Goal: Transaction & Acquisition: Purchase product/service

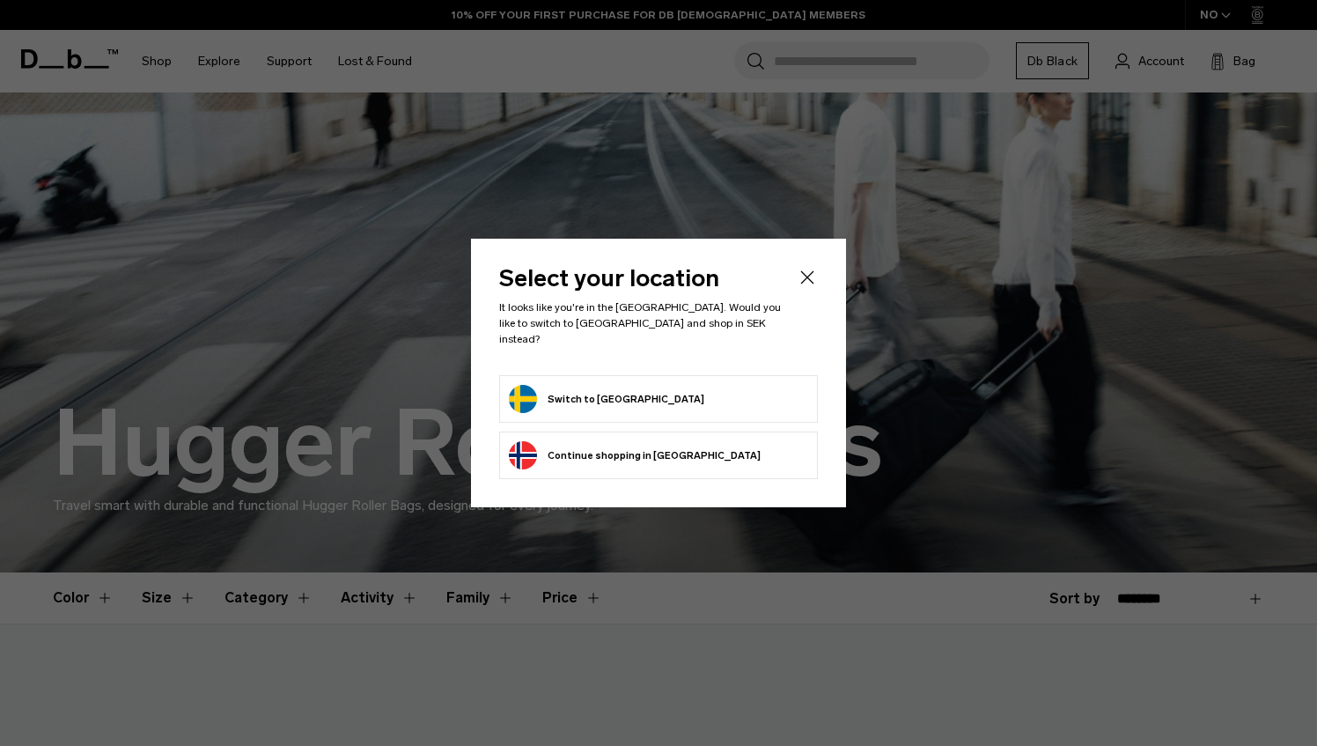
click at [630, 391] on form "Switch to Sweden" at bounding box center [658, 399] width 299 height 28
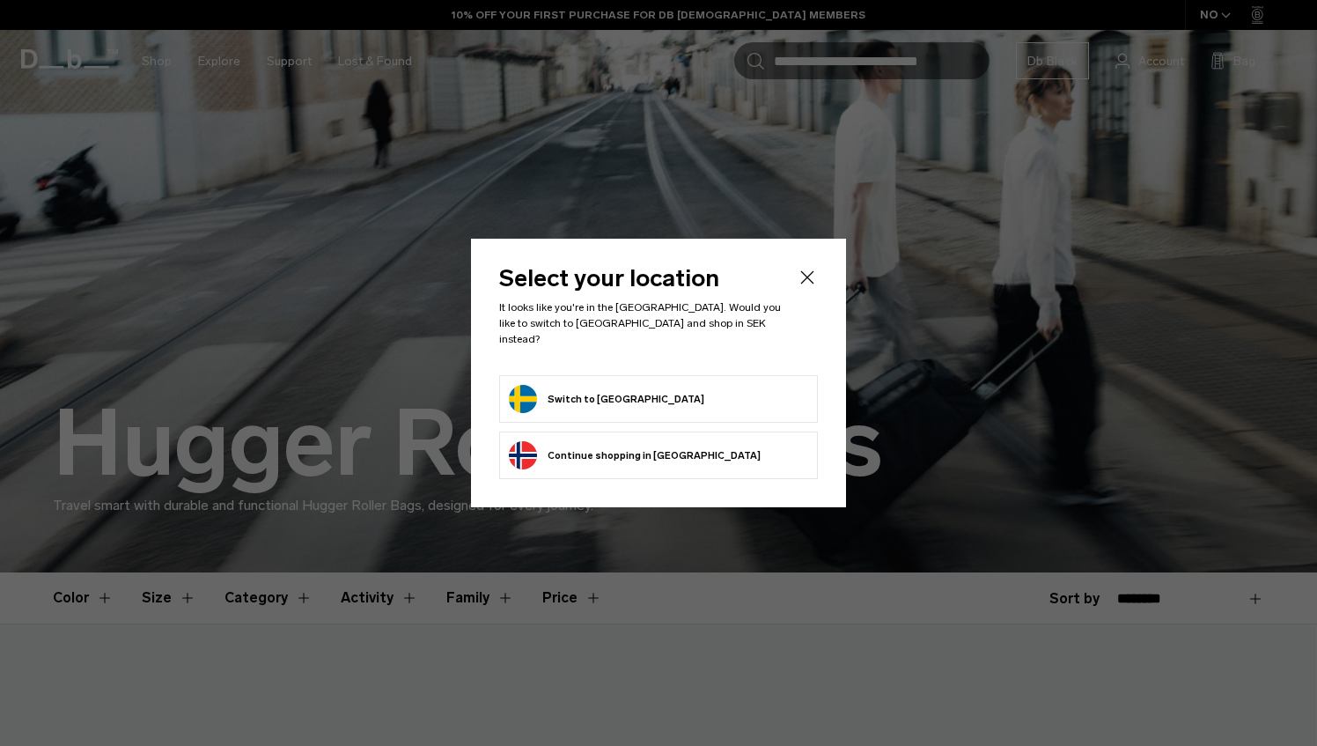
click at [606, 394] on button "Switch to Sweden" at bounding box center [606, 399] width 195 height 28
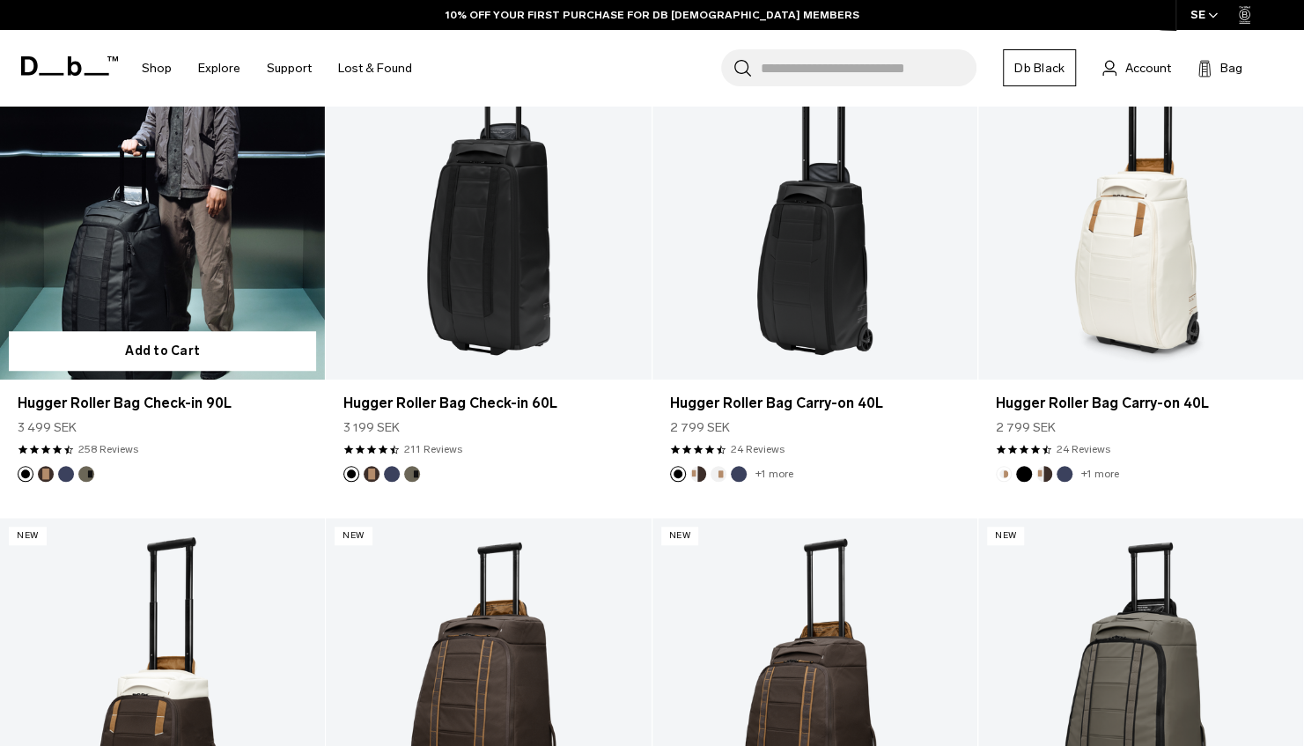
click at [167, 263] on link "Hugger Roller Bag Check-in 90L" at bounding box center [162, 198] width 325 height 361
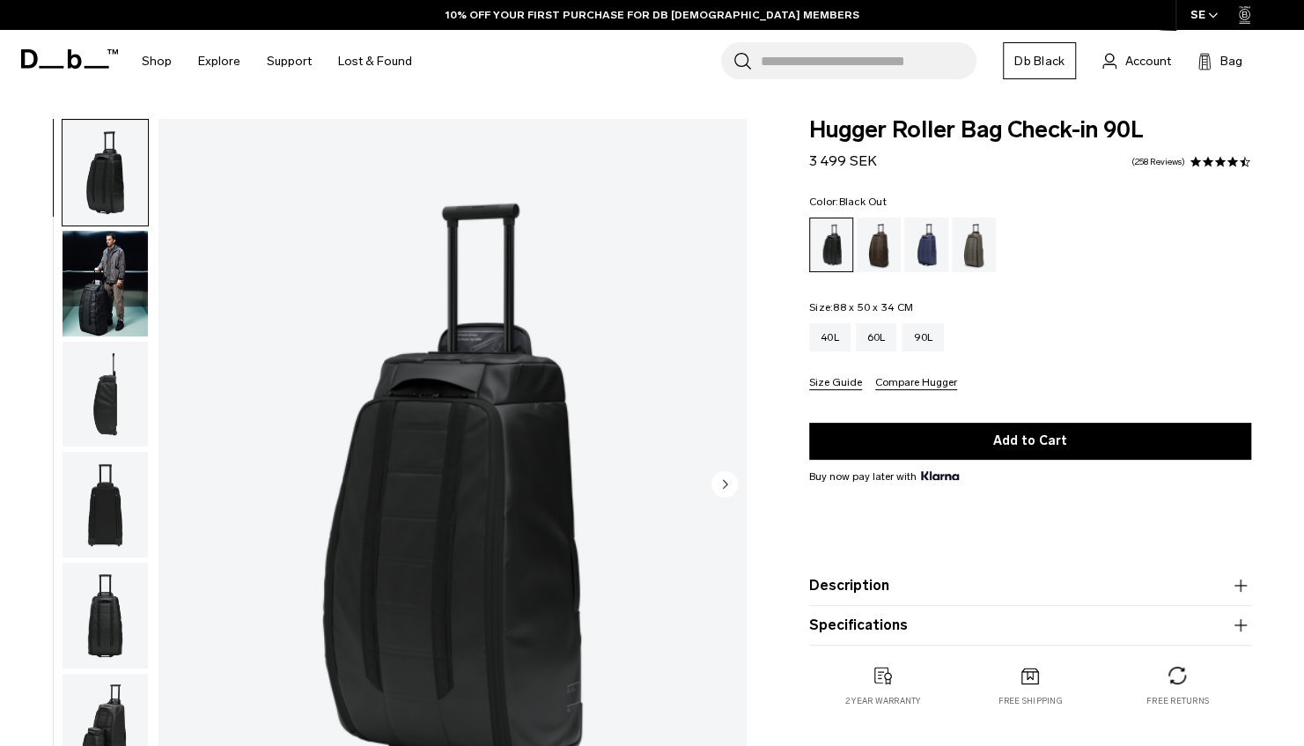
click at [108, 296] on img "button" at bounding box center [104, 284] width 85 height 106
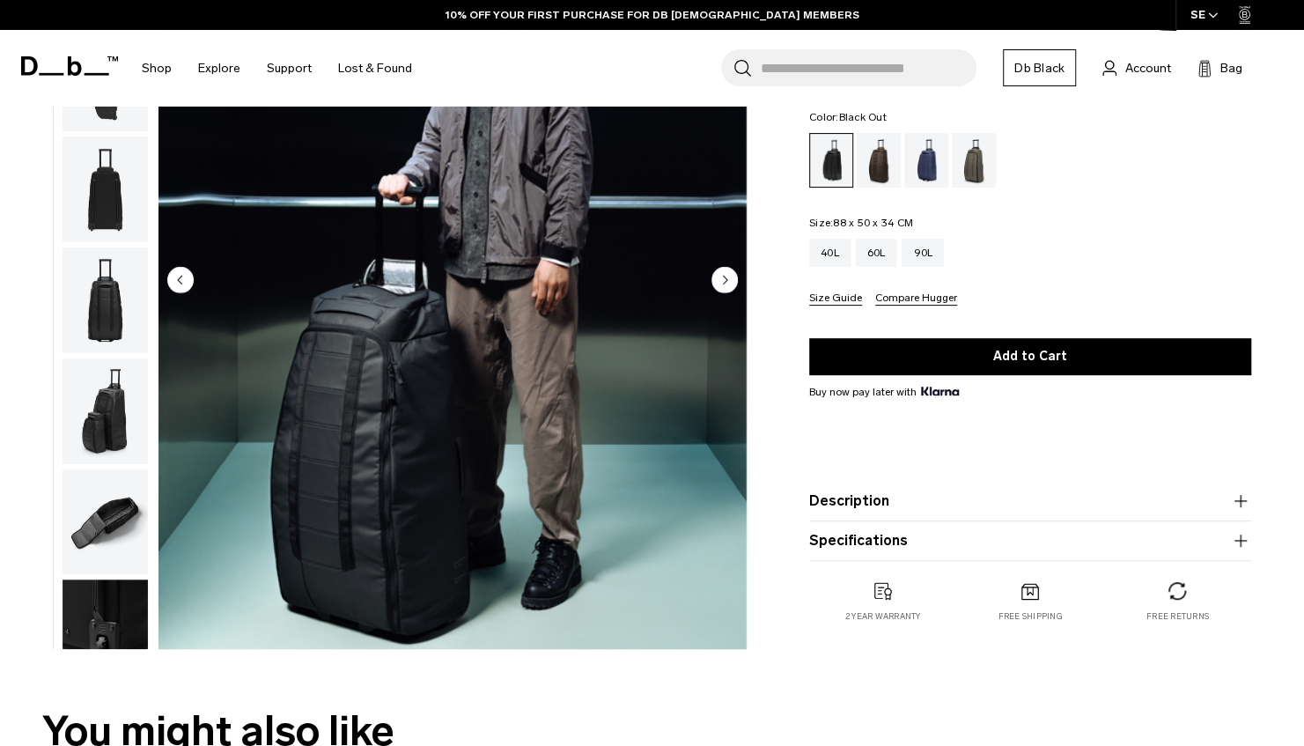
scroll to position [126, 0]
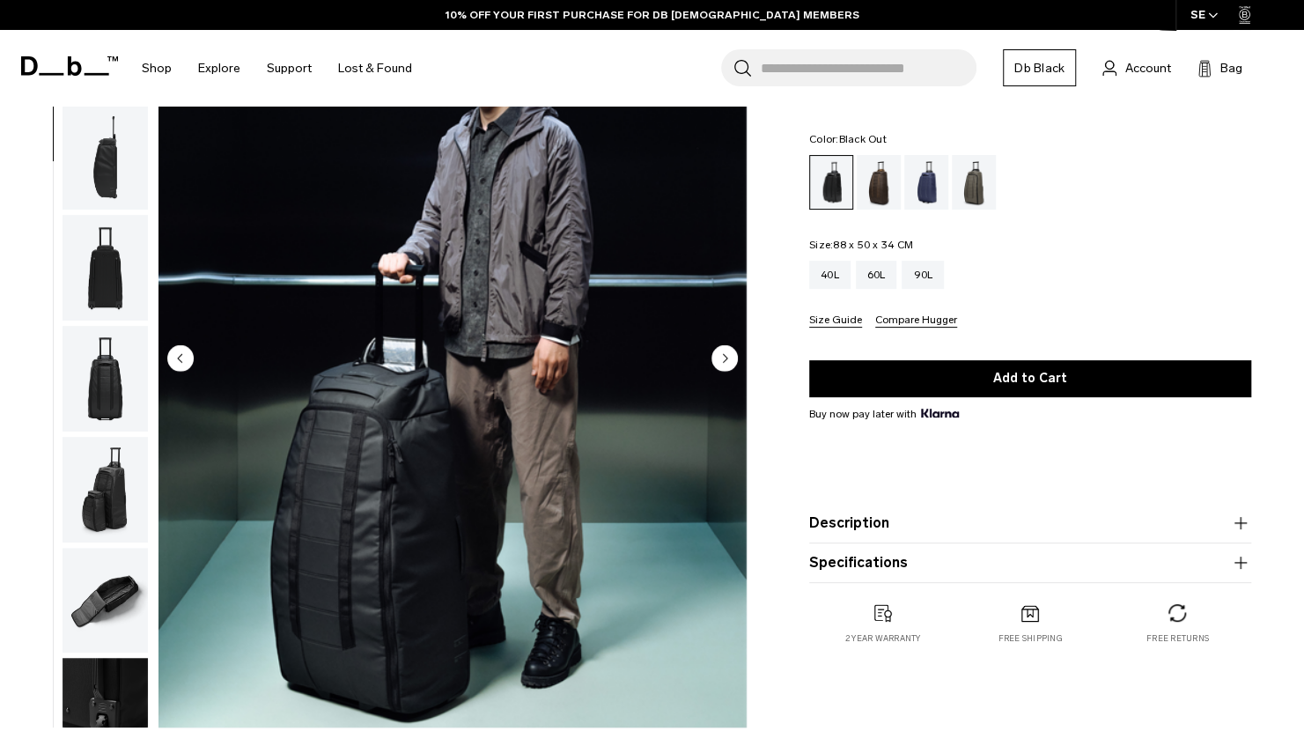
click at [729, 357] on circle "Next slide" at bounding box center [724, 358] width 26 height 26
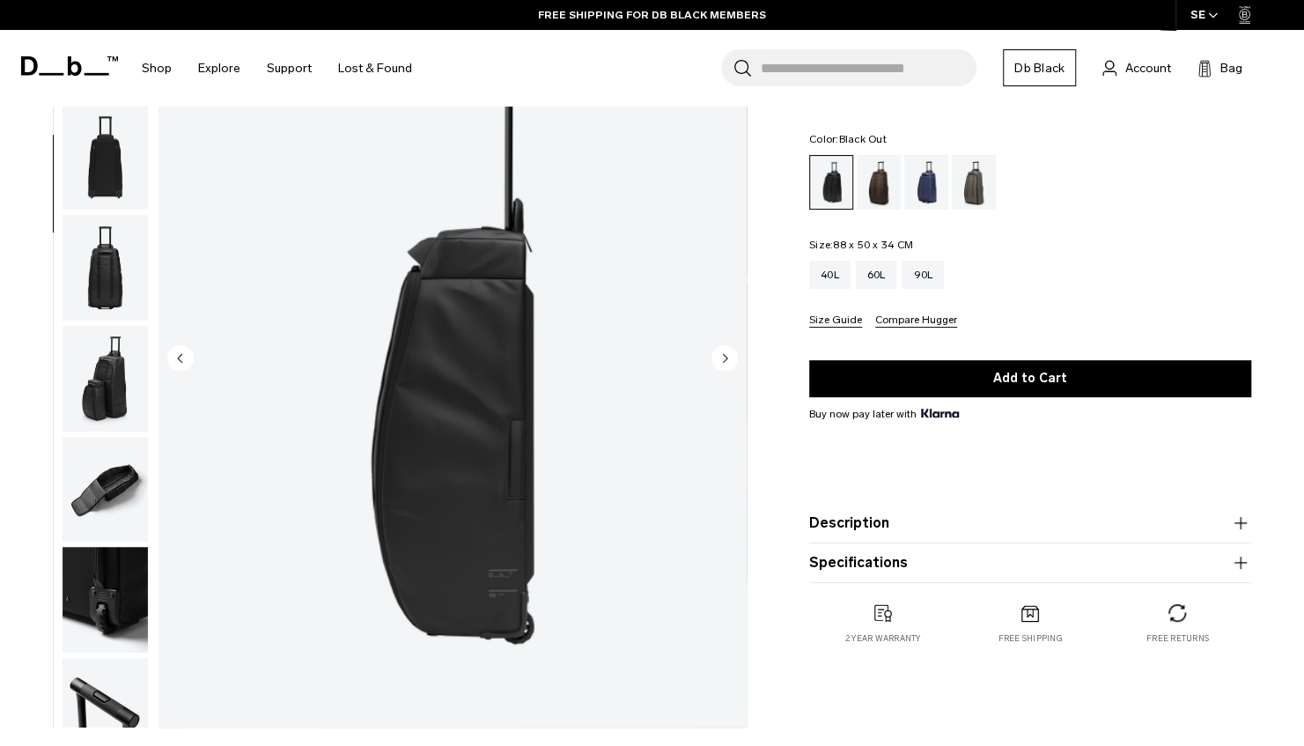
click at [729, 357] on circle "Next slide" at bounding box center [724, 358] width 26 height 26
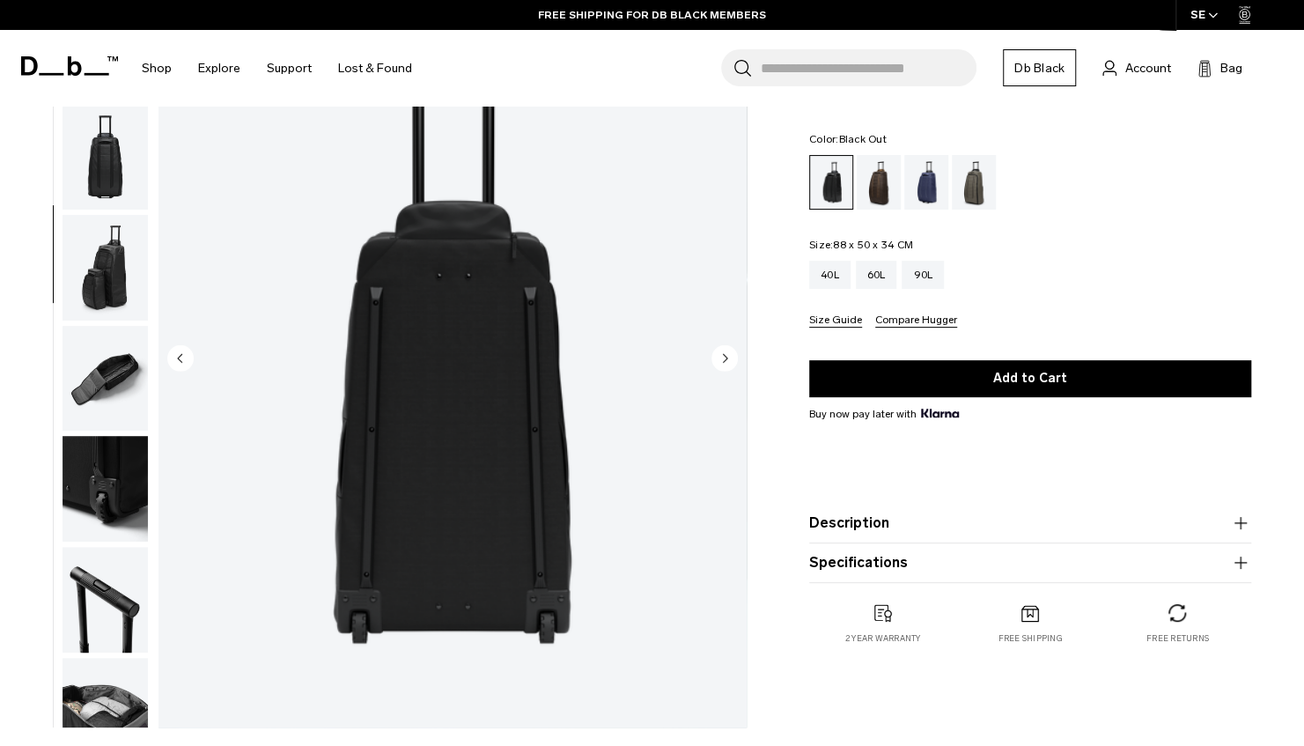
click at [729, 357] on circle "Next slide" at bounding box center [724, 358] width 26 height 26
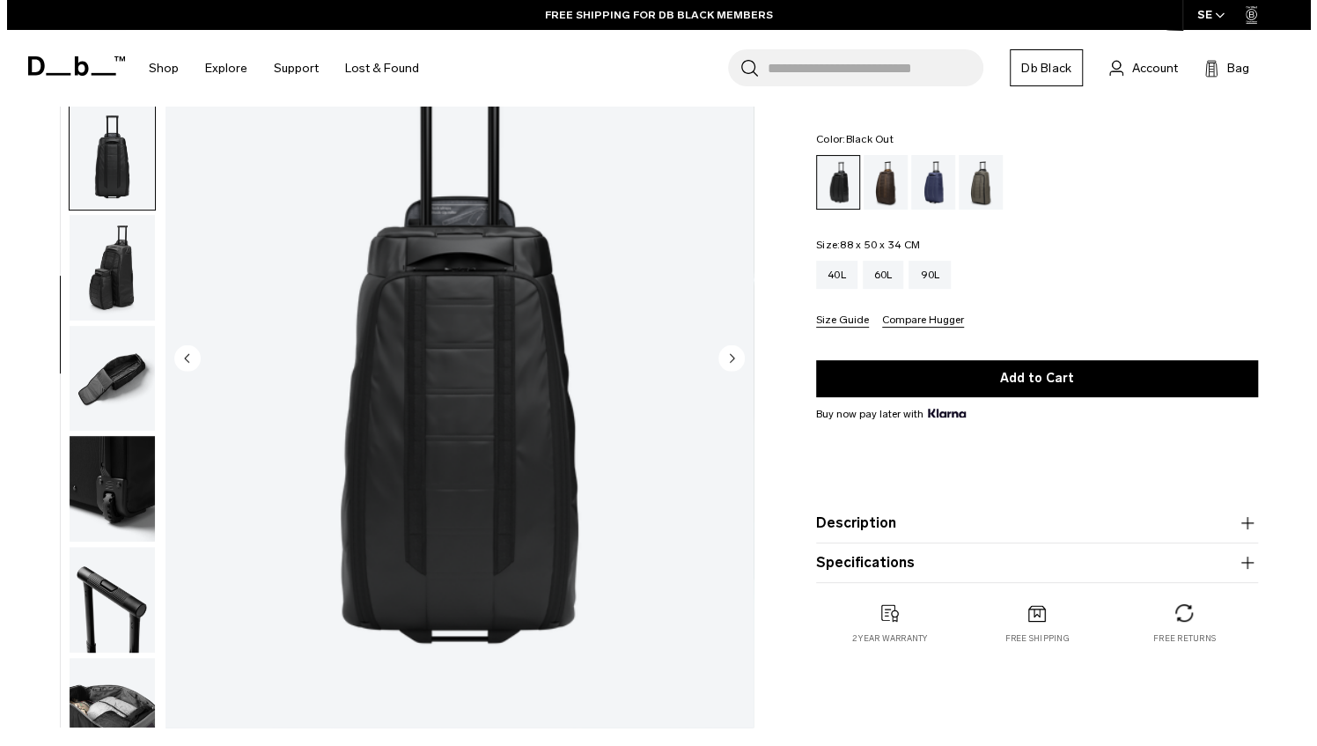
scroll to position [371, 0]
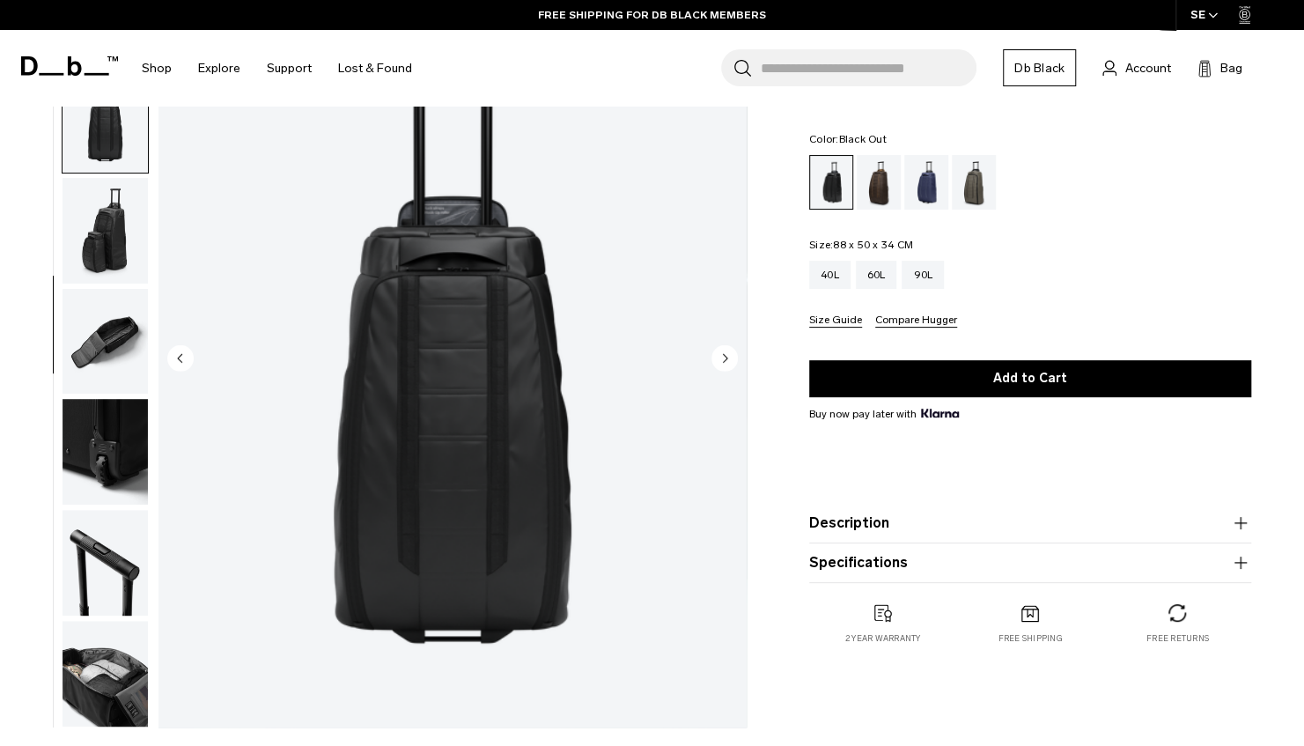
click at [729, 357] on circle "Next slide" at bounding box center [724, 358] width 26 height 26
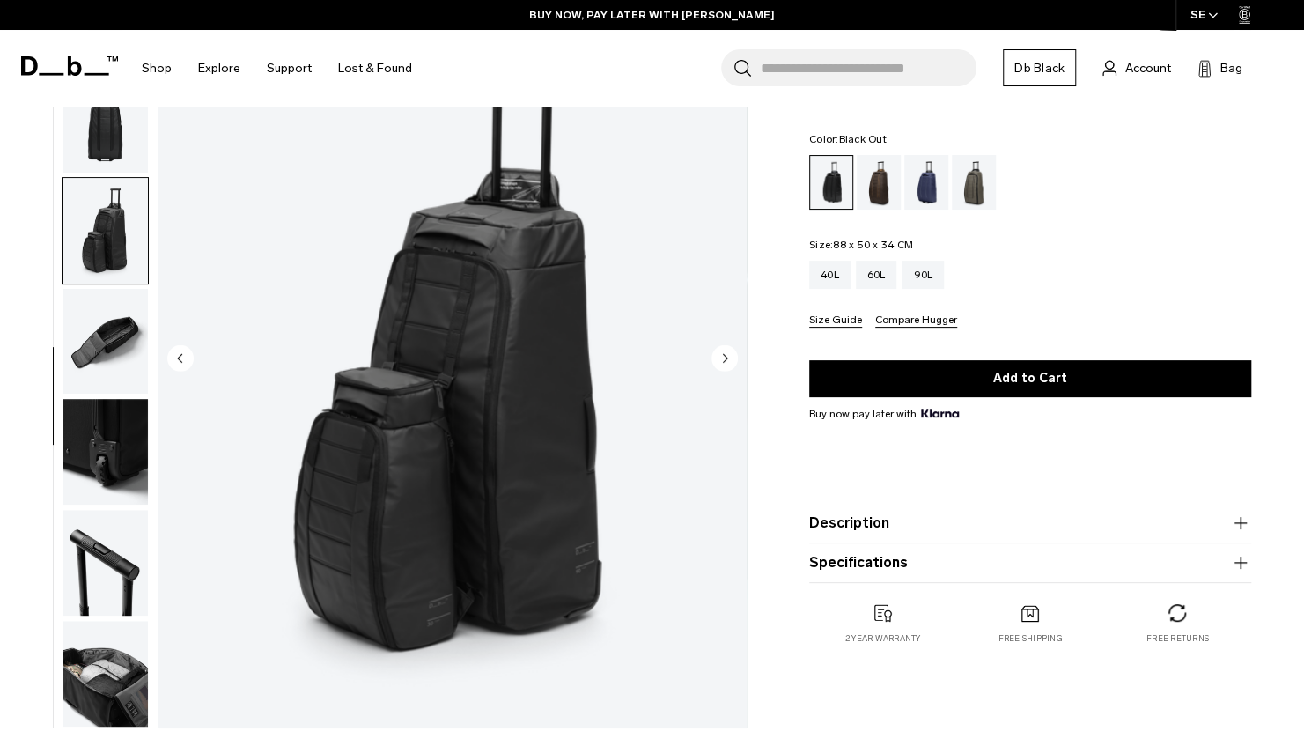
click at [729, 357] on circle "Next slide" at bounding box center [724, 358] width 26 height 26
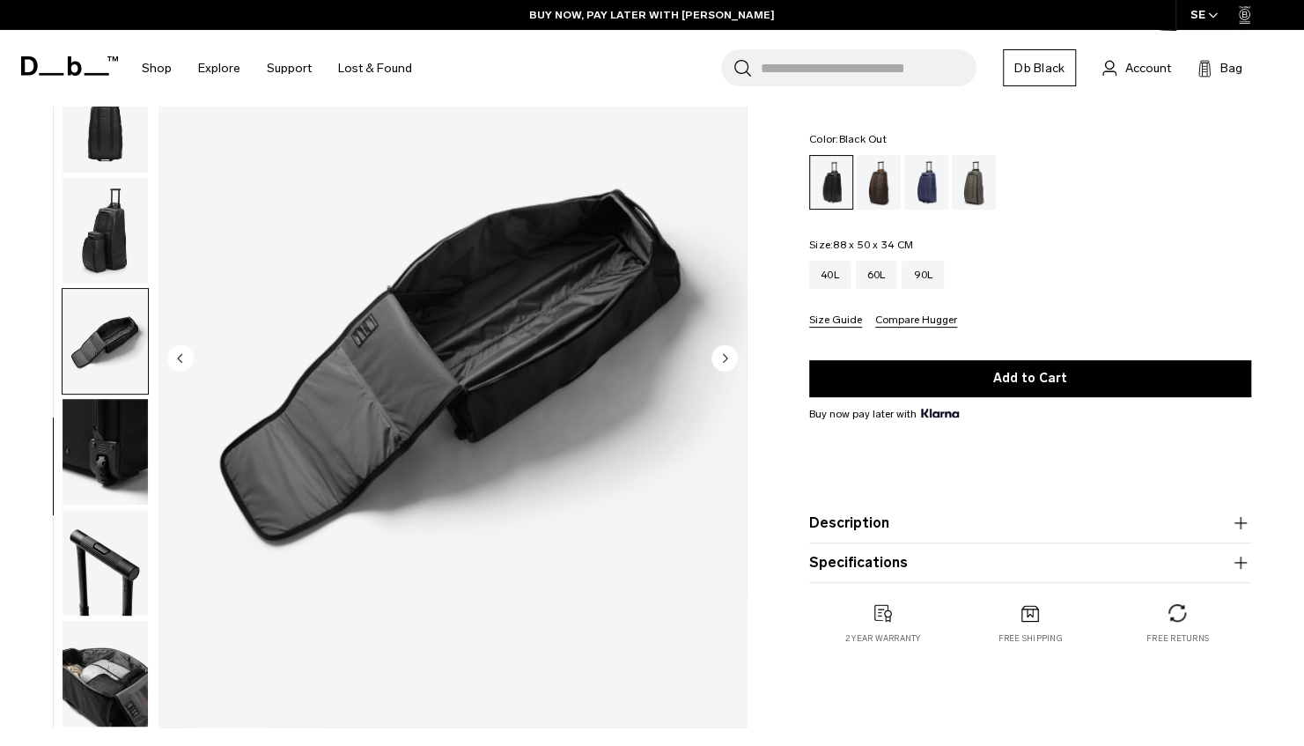
click at [729, 357] on circle "Next slide" at bounding box center [724, 358] width 26 height 26
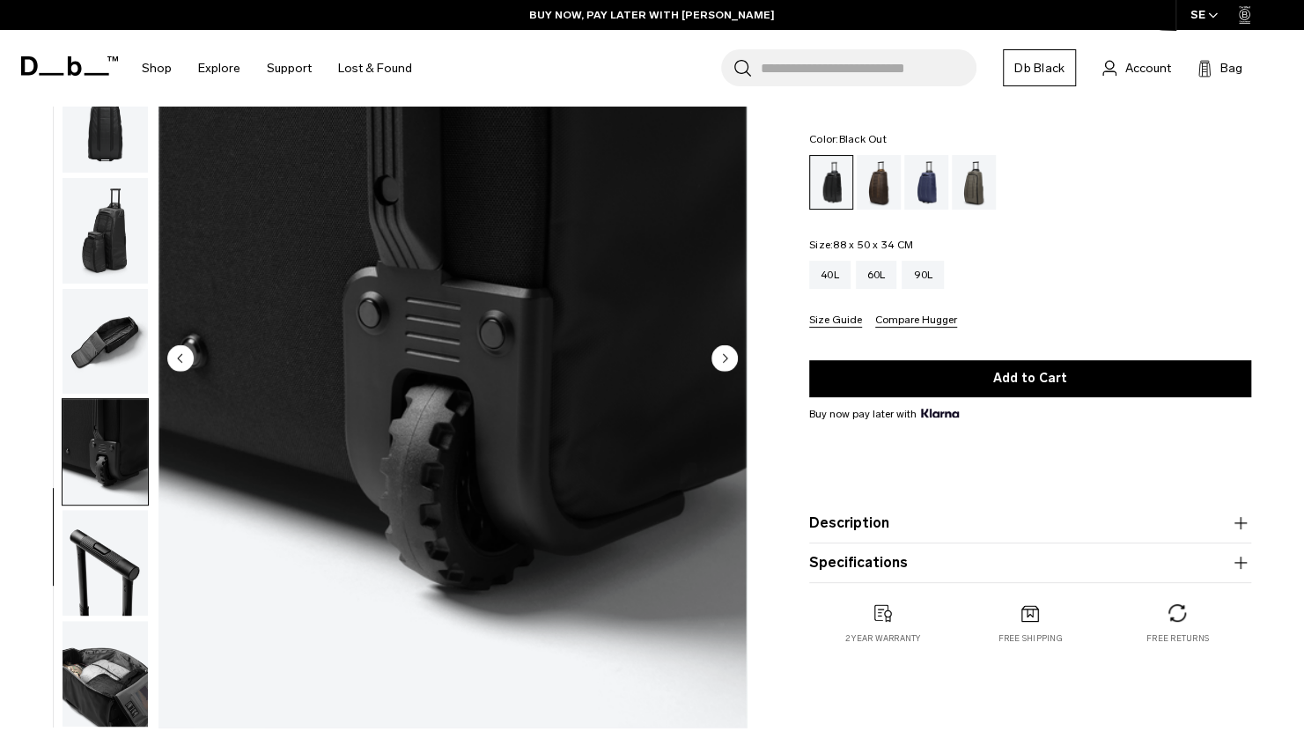
click at [729, 357] on circle "Next slide" at bounding box center [724, 358] width 26 height 26
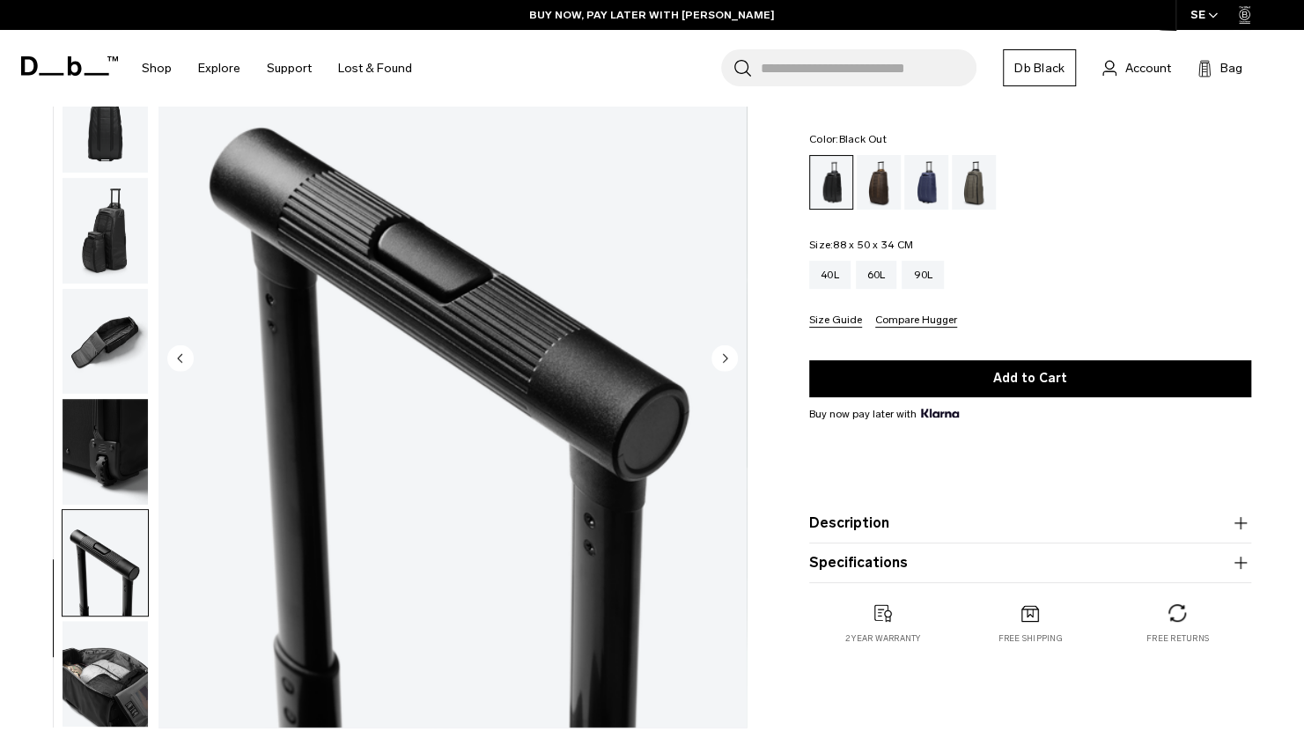
click at [729, 357] on circle "Next slide" at bounding box center [724, 358] width 26 height 26
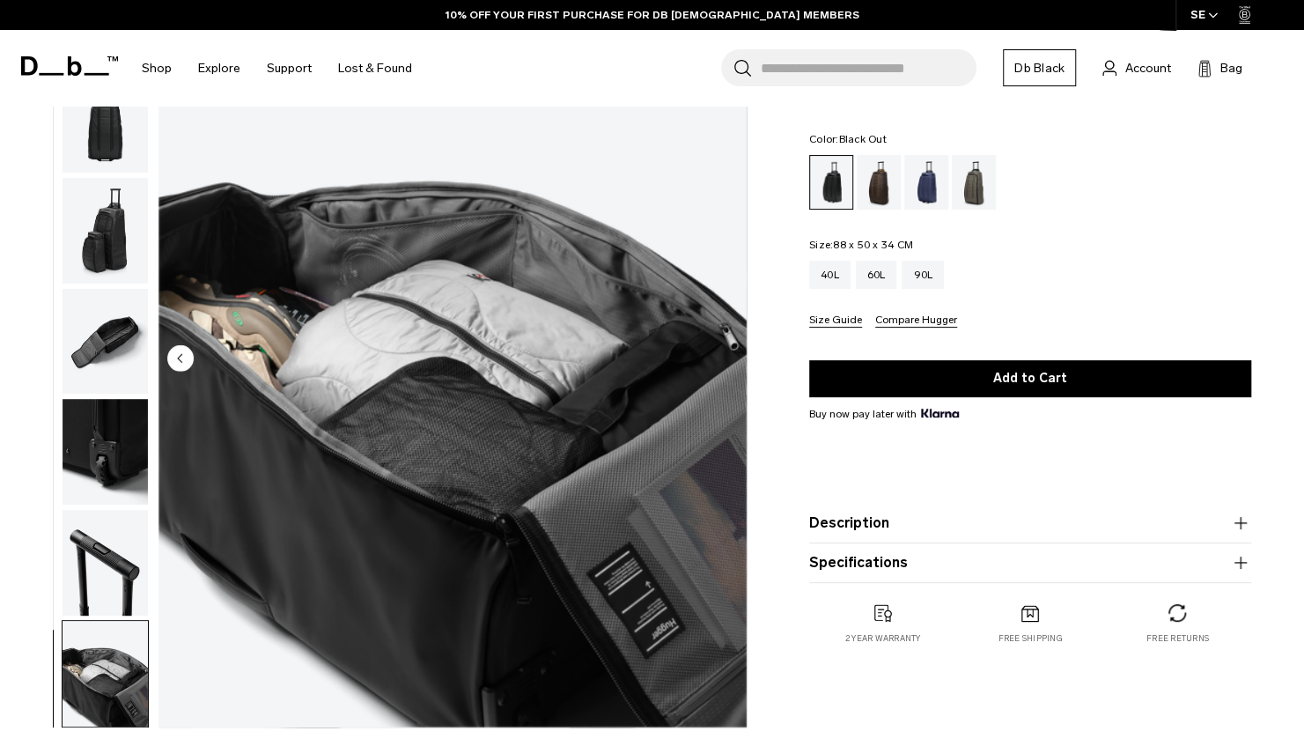
click at [729, 357] on img "10 / 10" at bounding box center [452, 360] width 588 height 734
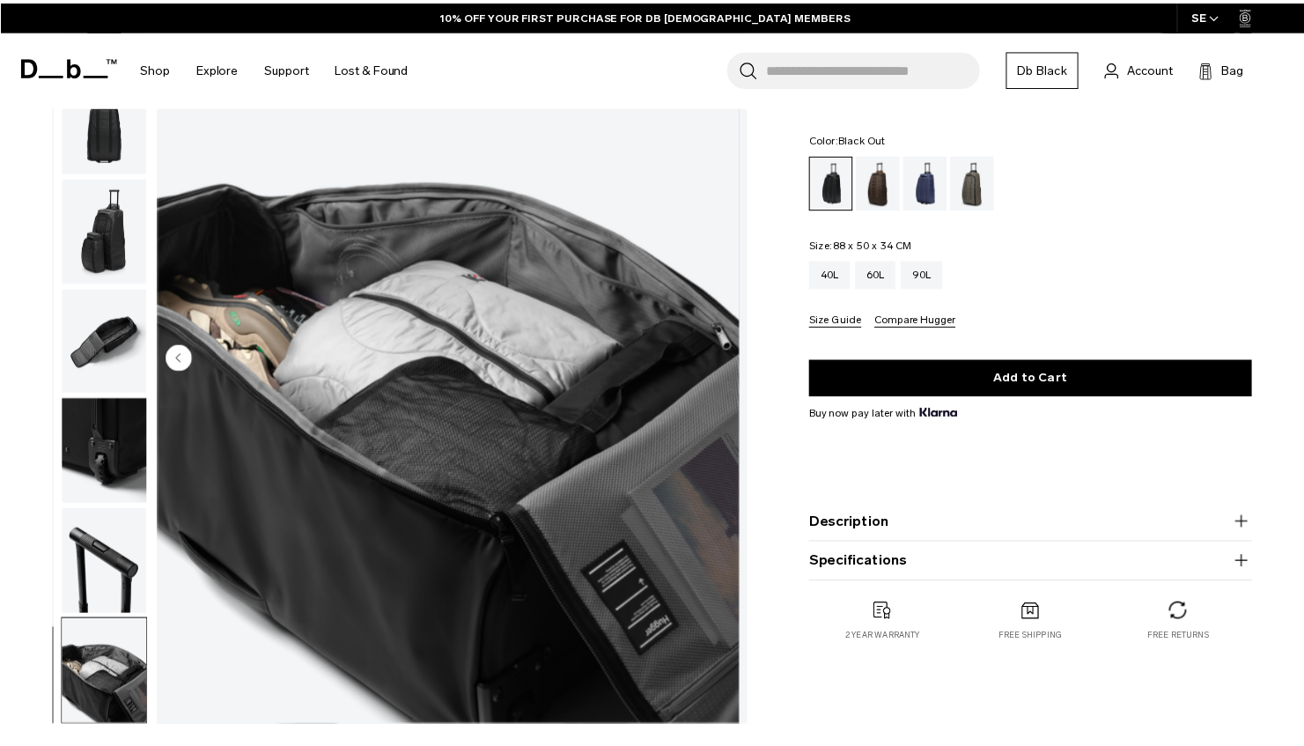
scroll to position [361, 0]
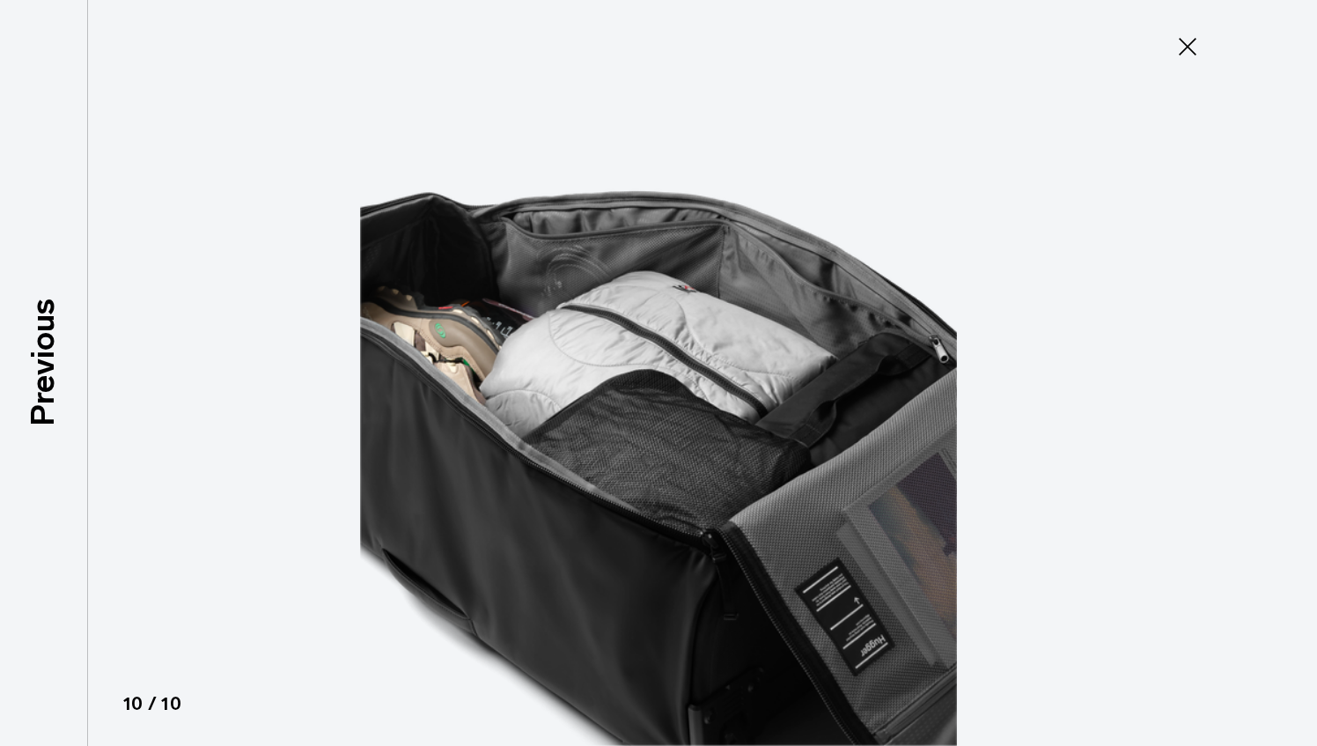
click at [1186, 54] on icon at bounding box center [1187, 47] width 28 height 28
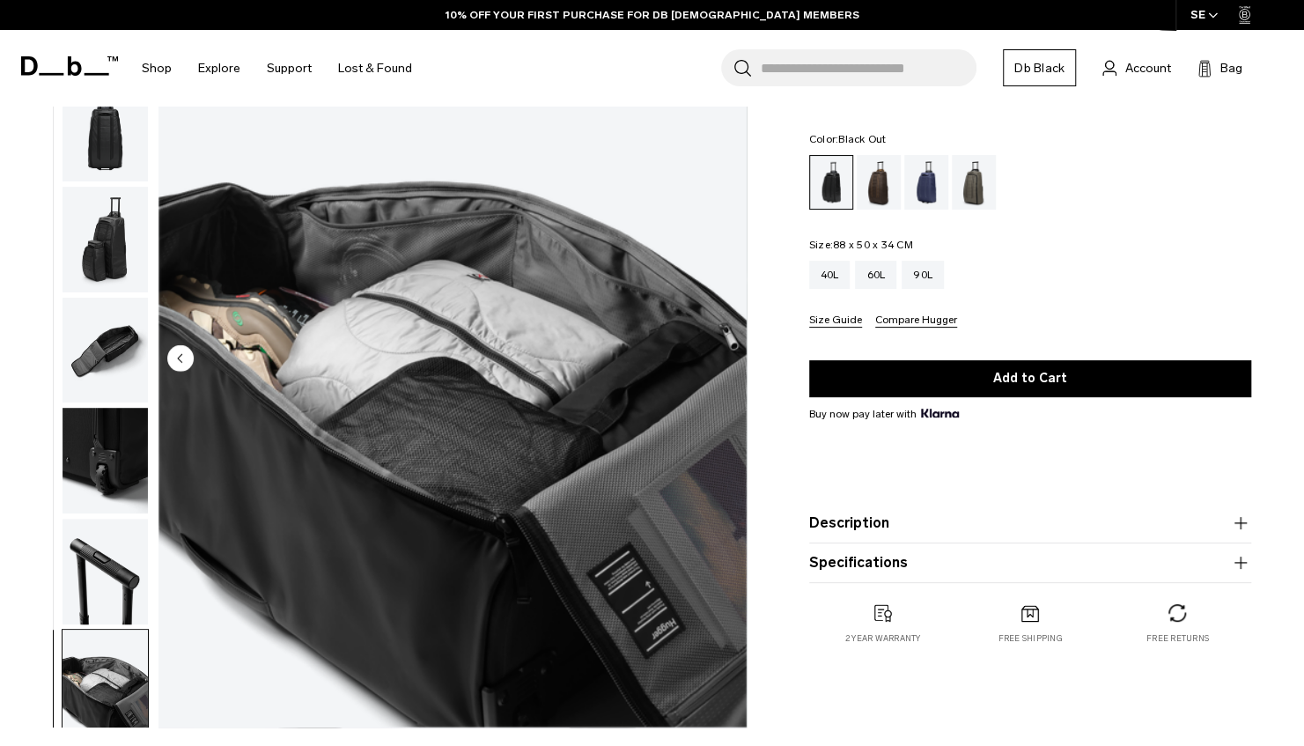
scroll to position [371, 0]
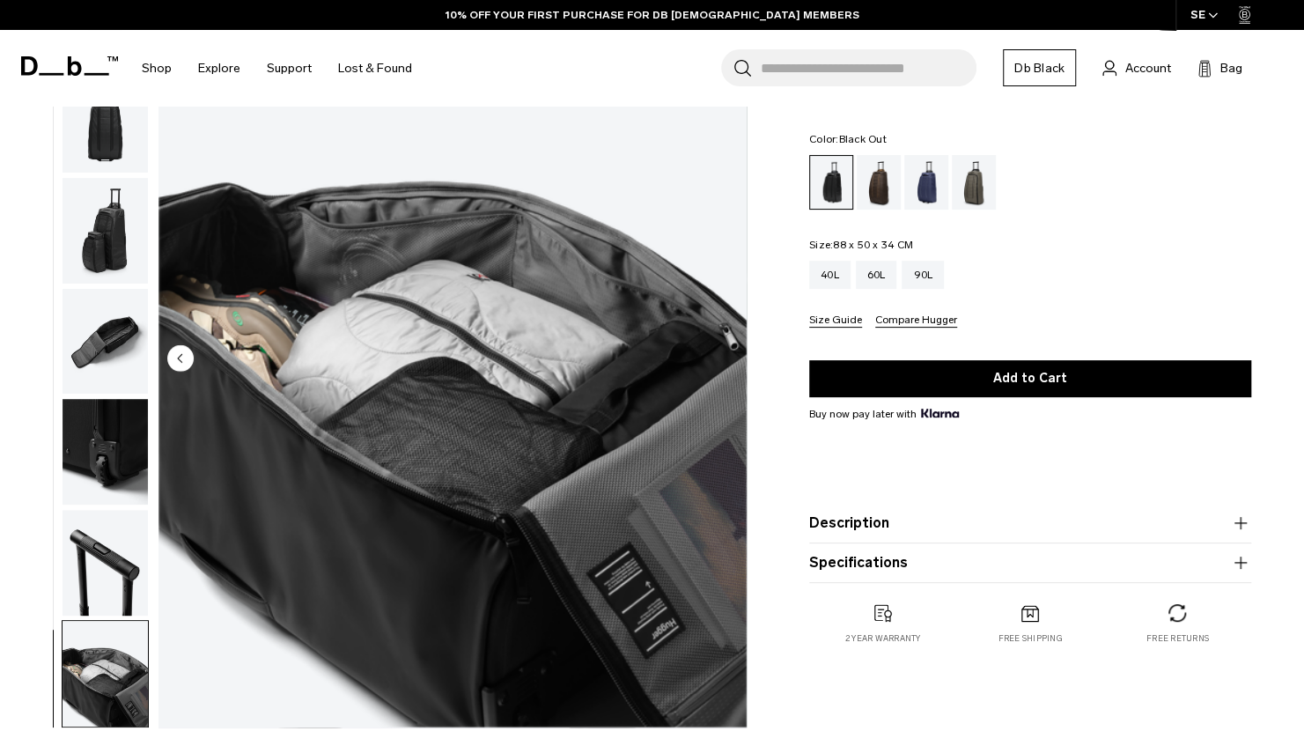
click at [843, 322] on button "Size Guide" at bounding box center [835, 320] width 53 height 13
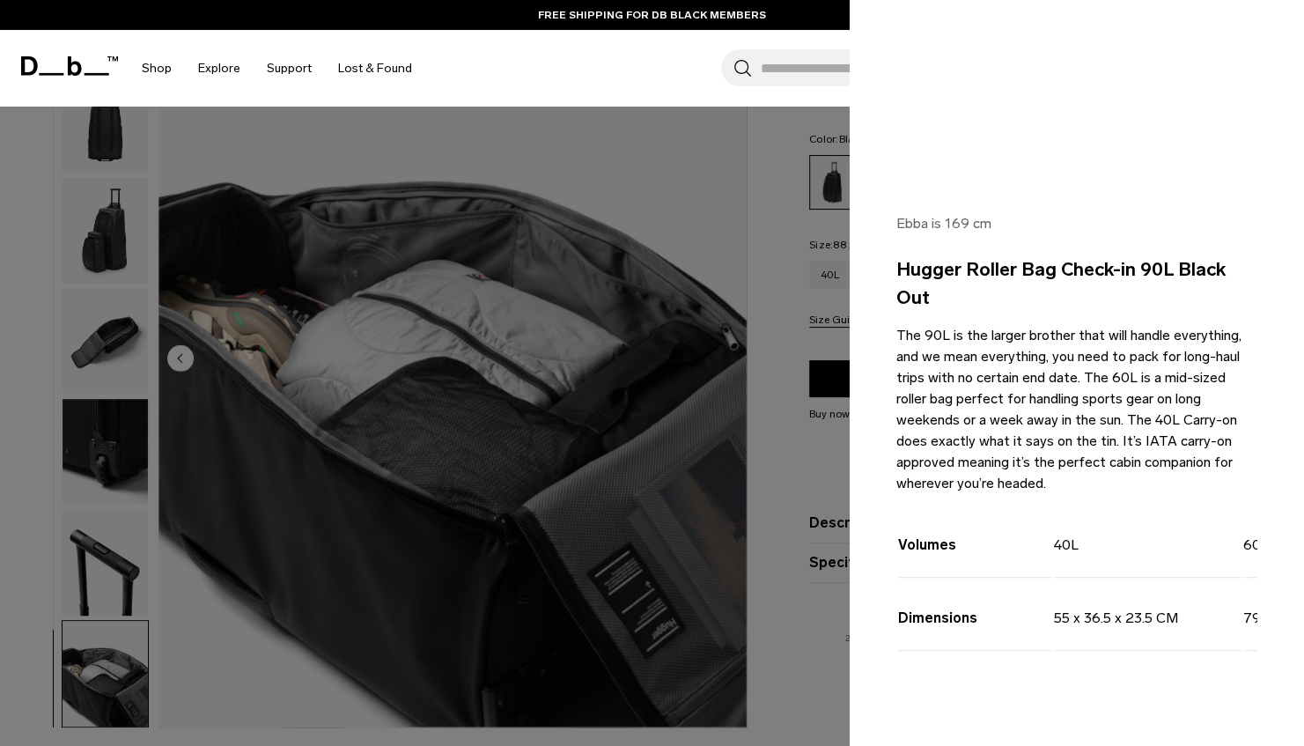
scroll to position [0, 0]
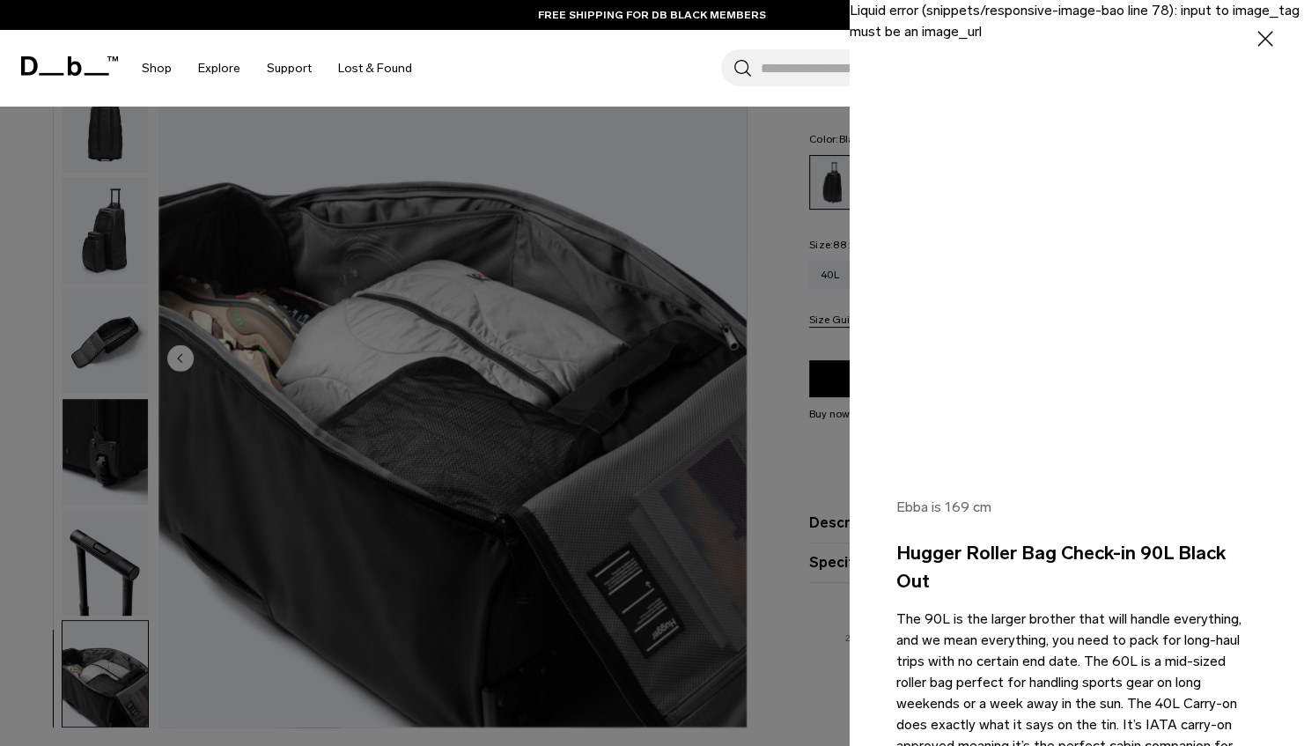
click at [1253, 34] on icon "button" at bounding box center [1266, 39] width 26 height 26
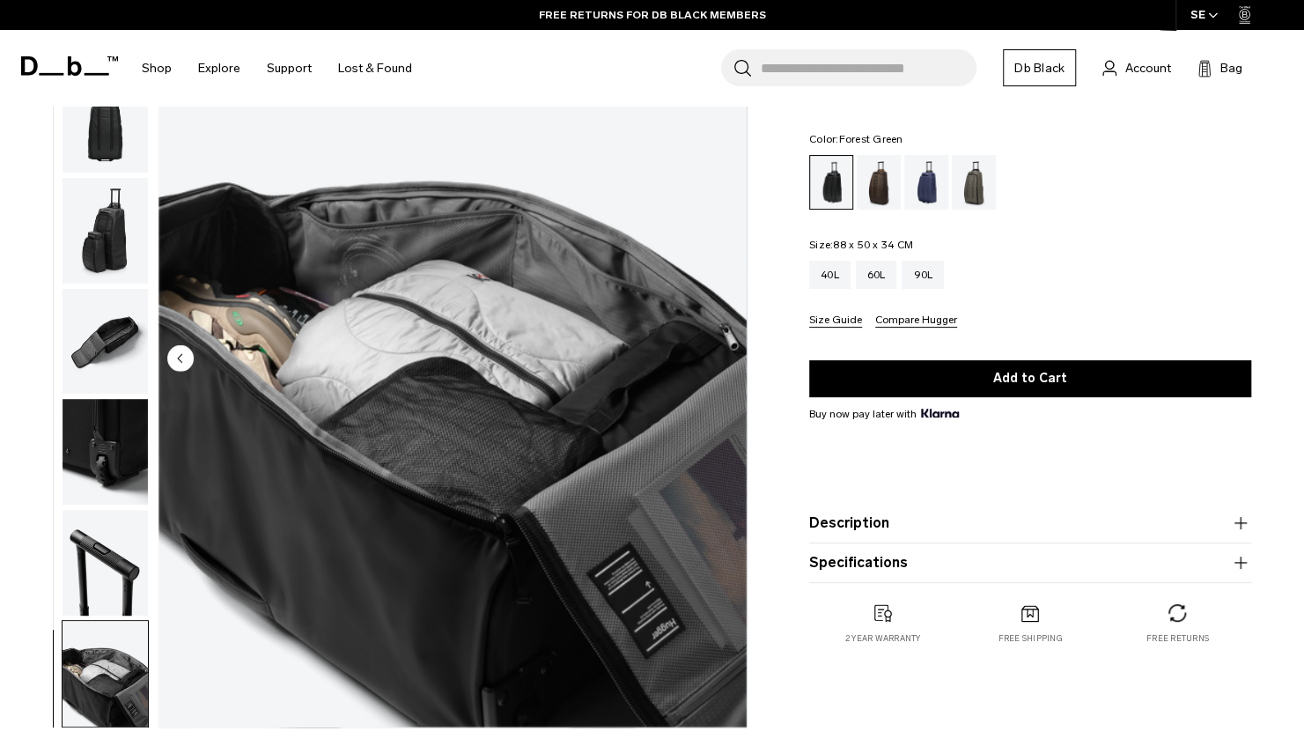
click at [978, 180] on div "Forest Green" at bounding box center [974, 182] width 45 height 55
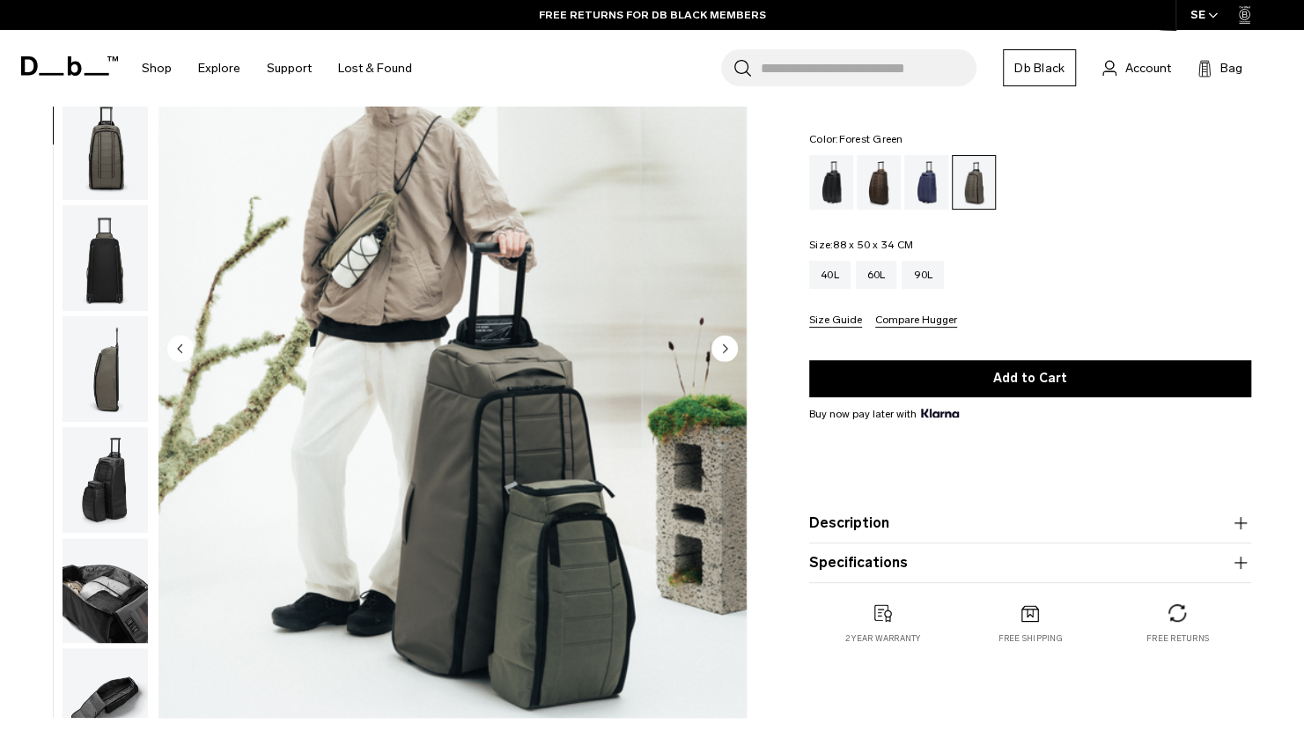
click at [723, 338] on circle "Next slide" at bounding box center [724, 348] width 26 height 26
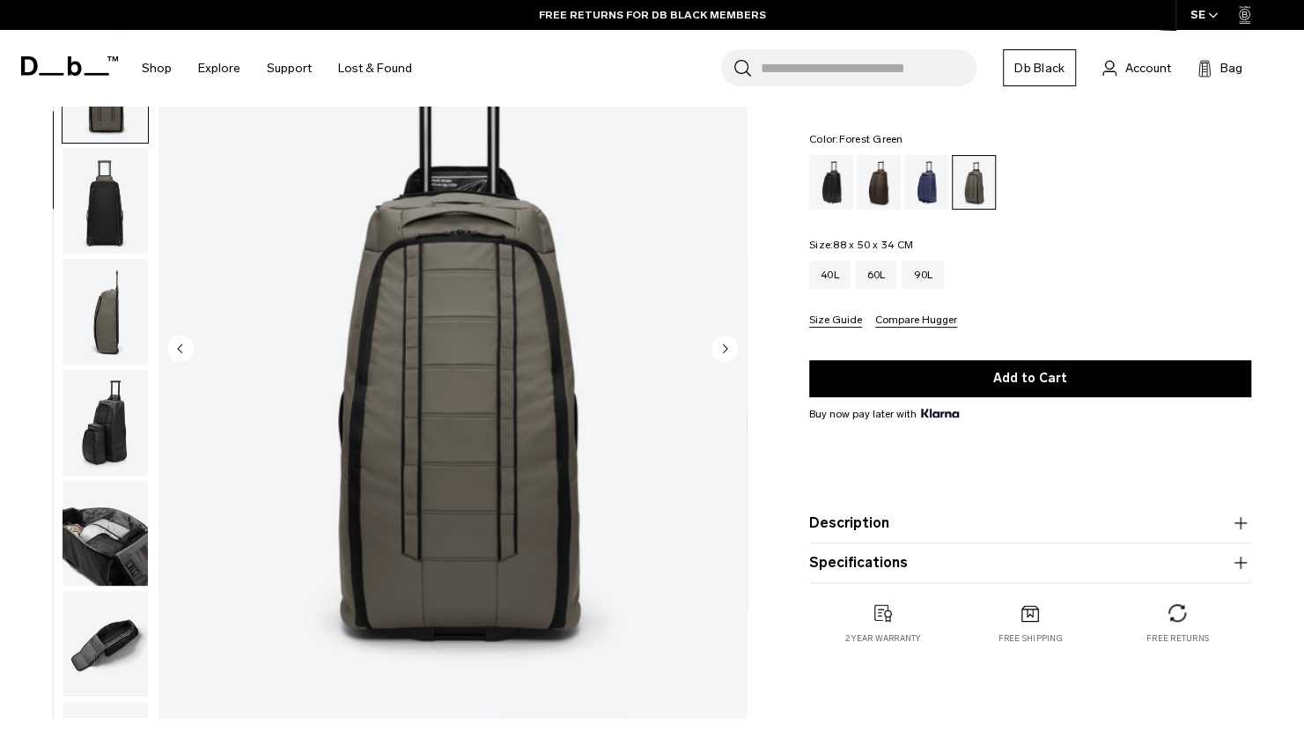
scroll to position [222, 0]
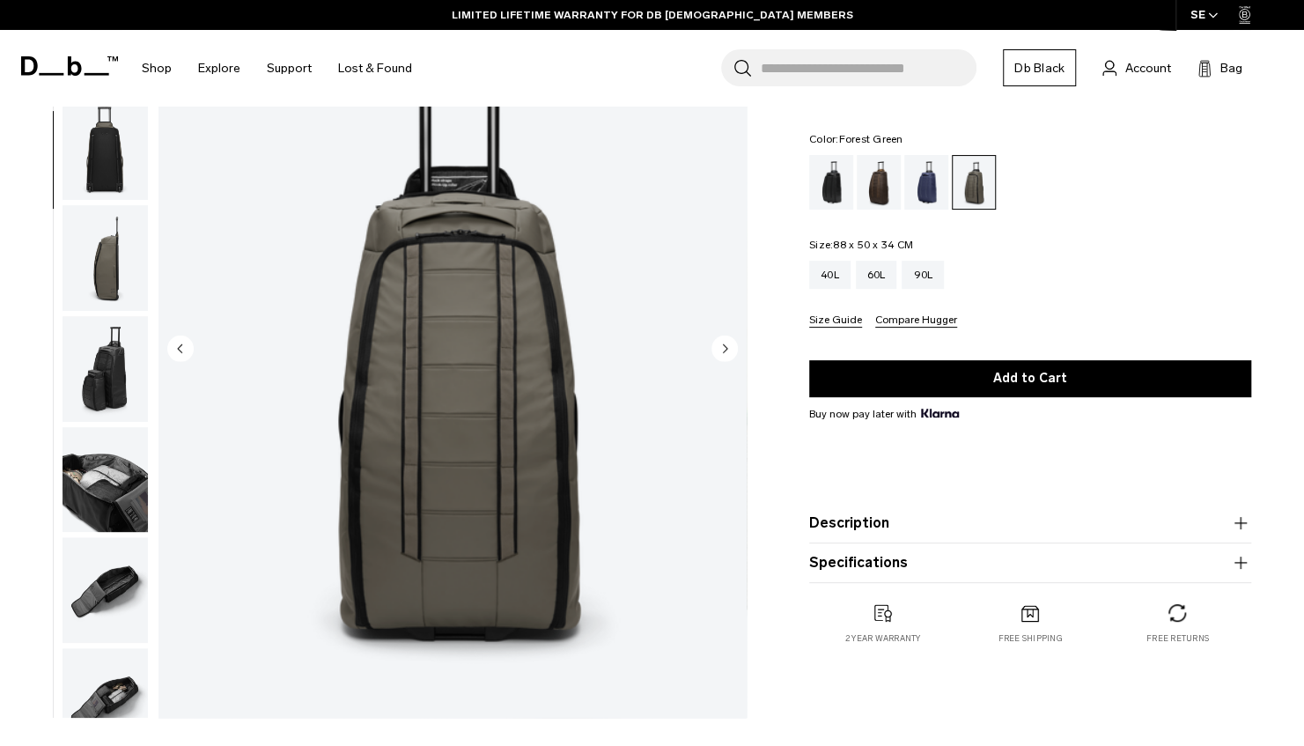
click at [724, 347] on icon "Next slide" at bounding box center [725, 348] width 4 height 8
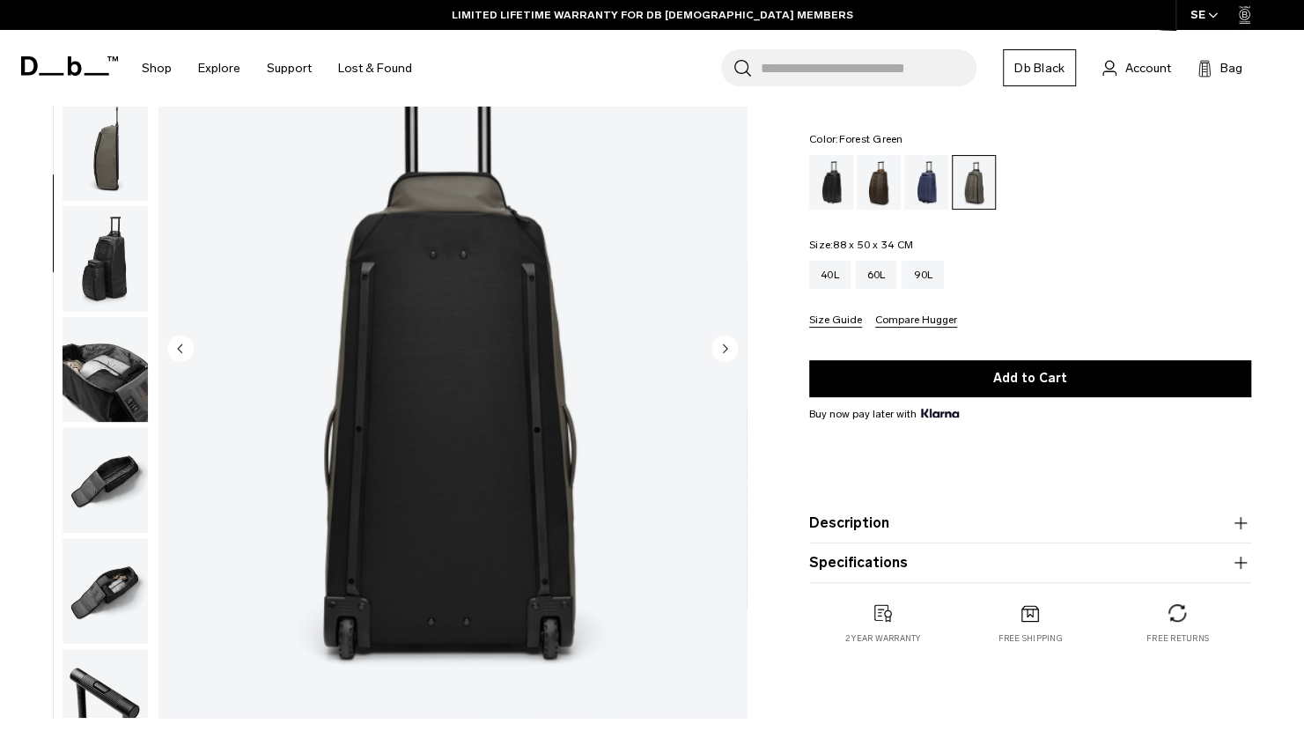
scroll to position [333, 0]
click at [724, 347] on icon "Next slide" at bounding box center [725, 348] width 4 height 8
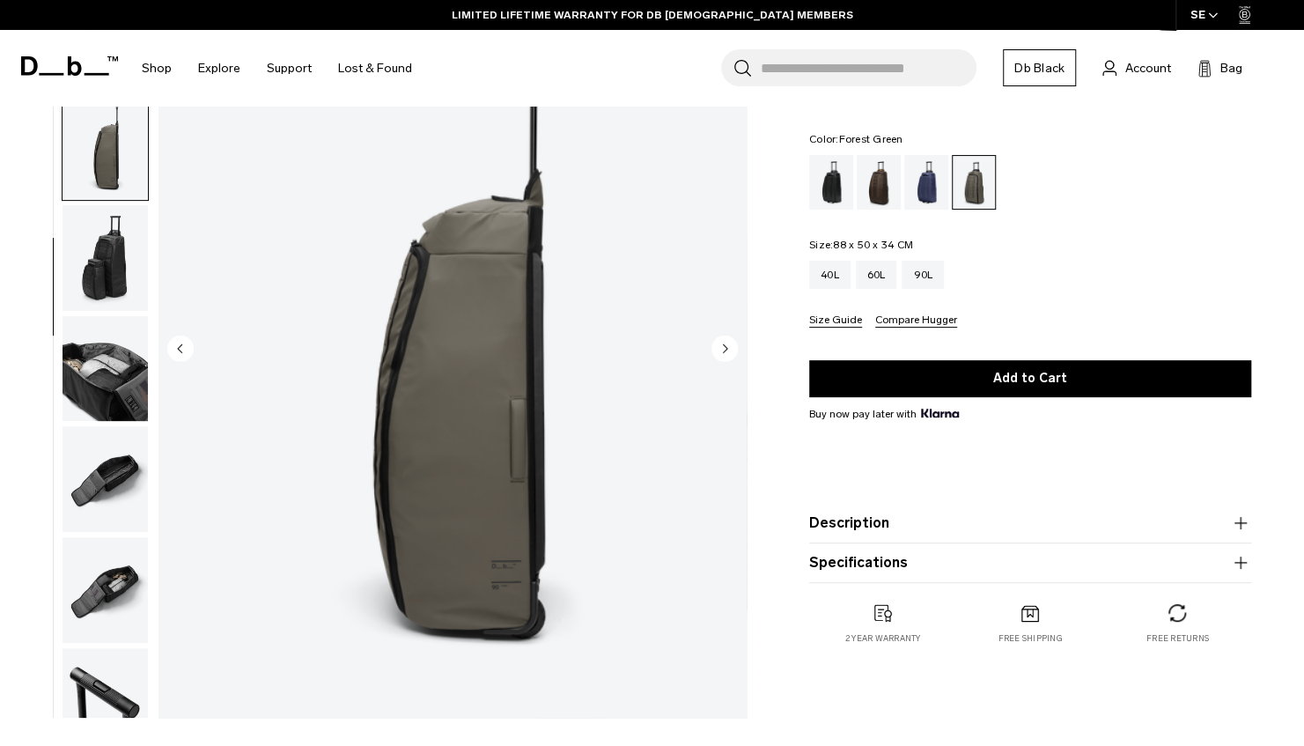
scroll to position [444, 0]
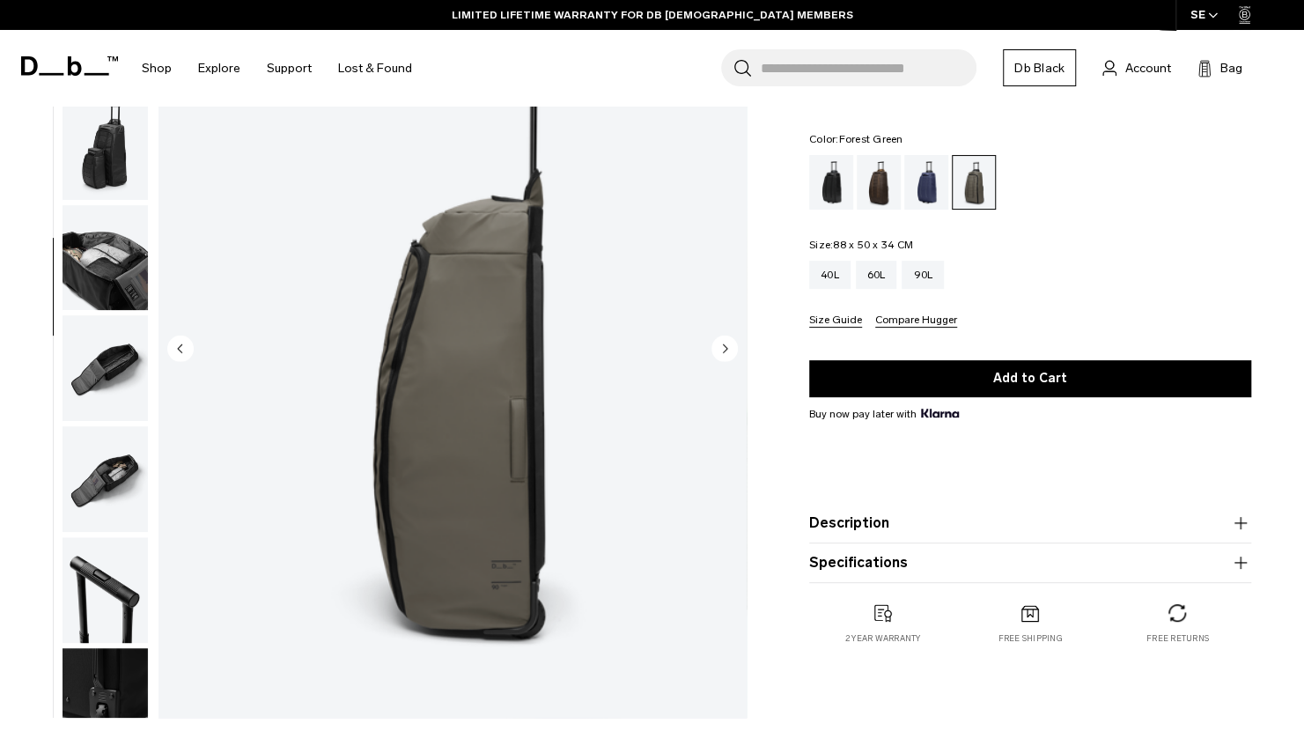
click at [724, 347] on icon "Next slide" at bounding box center [725, 348] width 4 height 8
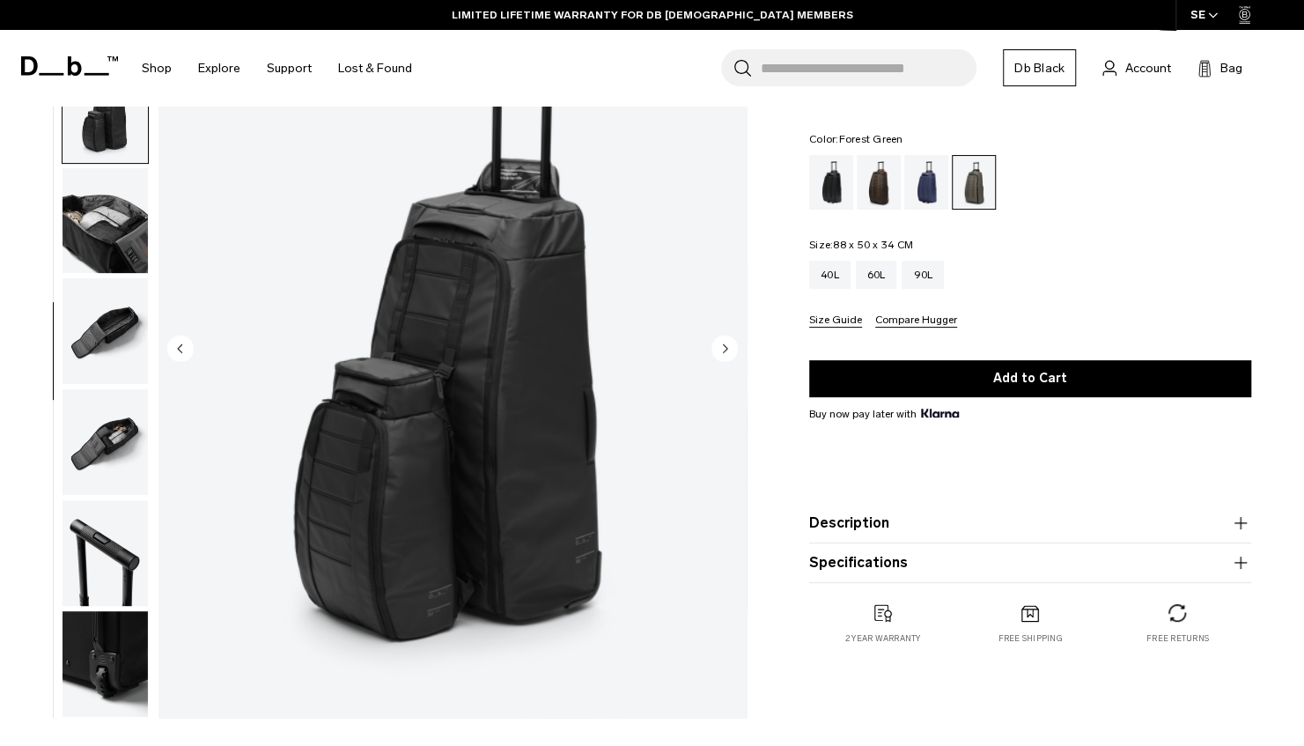
scroll to position [481, 0]
click at [724, 347] on icon "Next slide" at bounding box center [725, 348] width 4 height 8
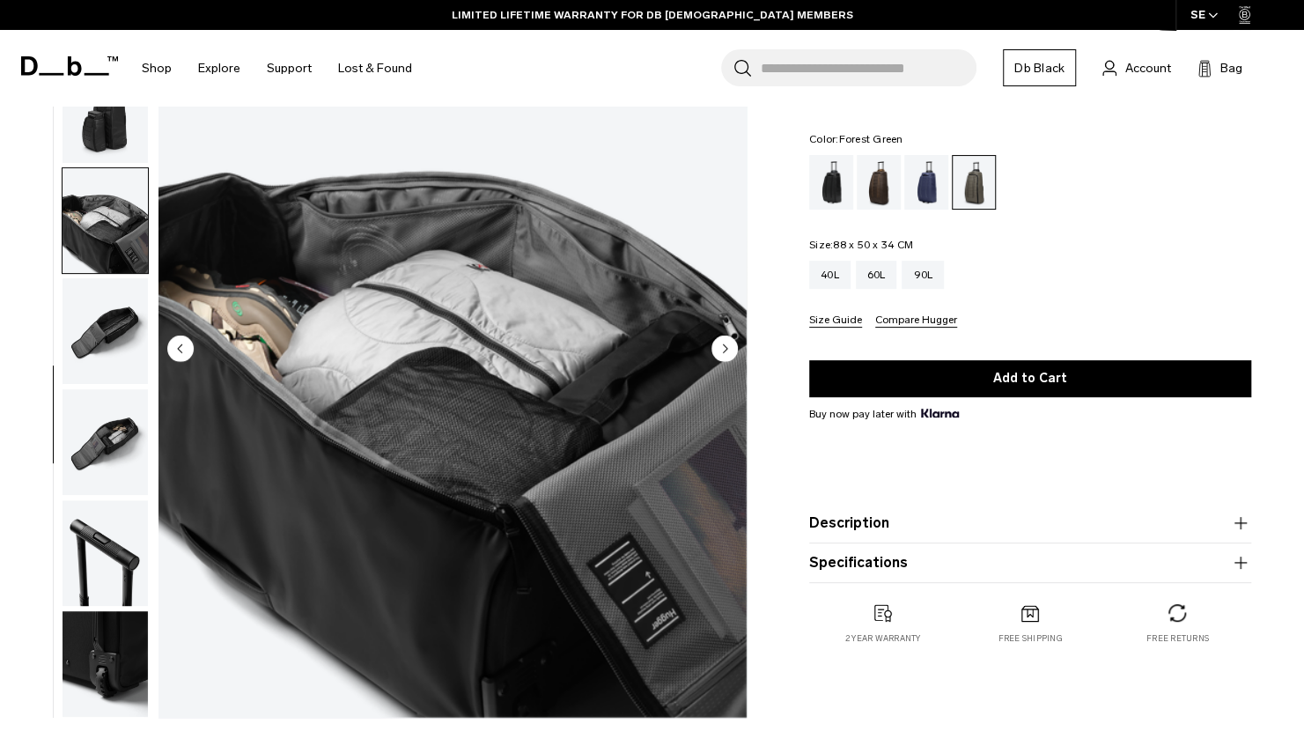
click at [724, 347] on icon "Next slide" at bounding box center [725, 348] width 4 height 8
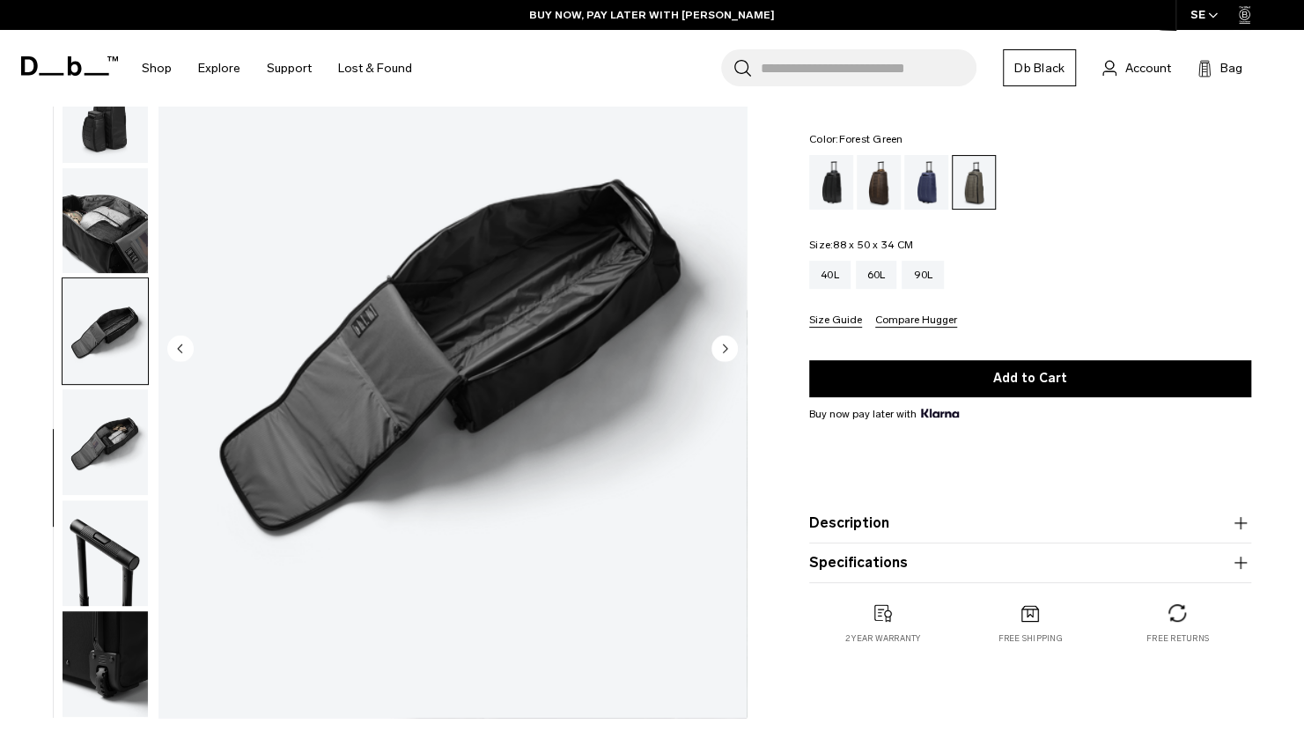
click at [724, 345] on circle "Next slide" at bounding box center [724, 348] width 26 height 26
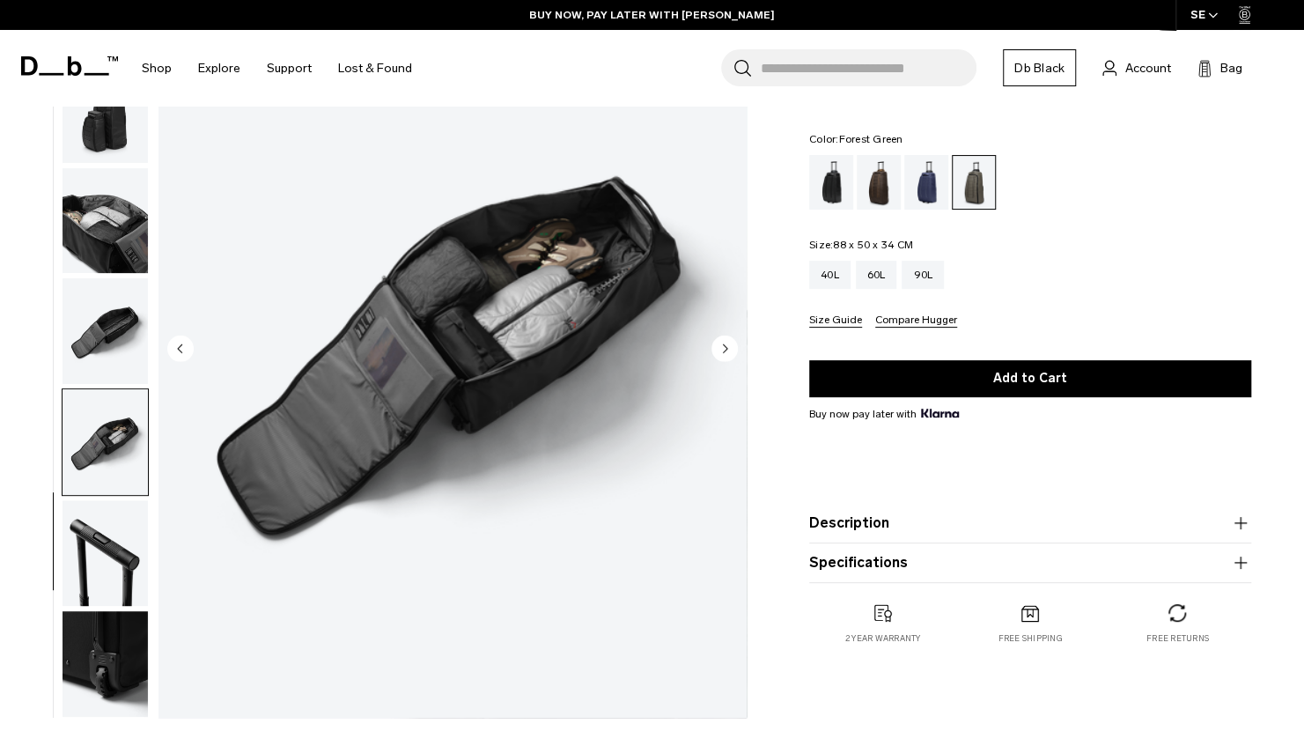
click at [724, 345] on circle "Next slide" at bounding box center [724, 348] width 26 height 26
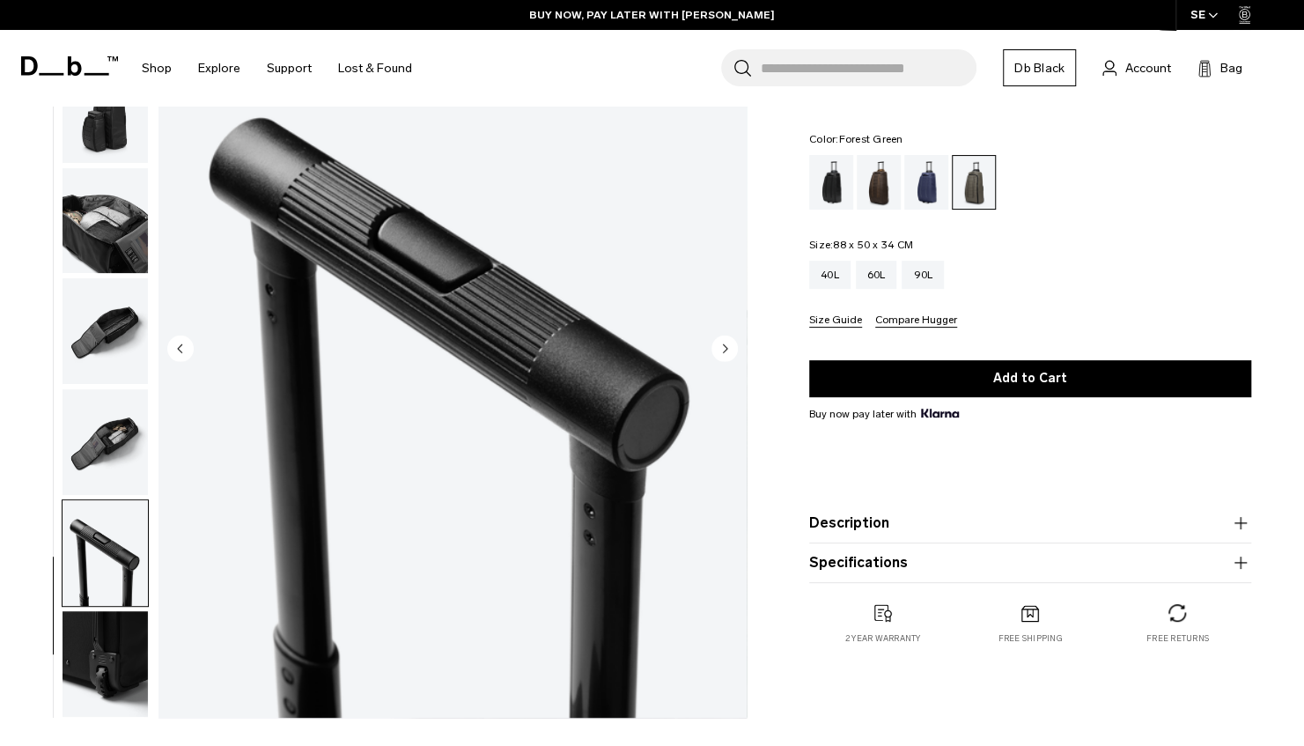
click at [724, 345] on circle "Next slide" at bounding box center [724, 348] width 26 height 26
